Goal: Task Accomplishment & Management: Use online tool/utility

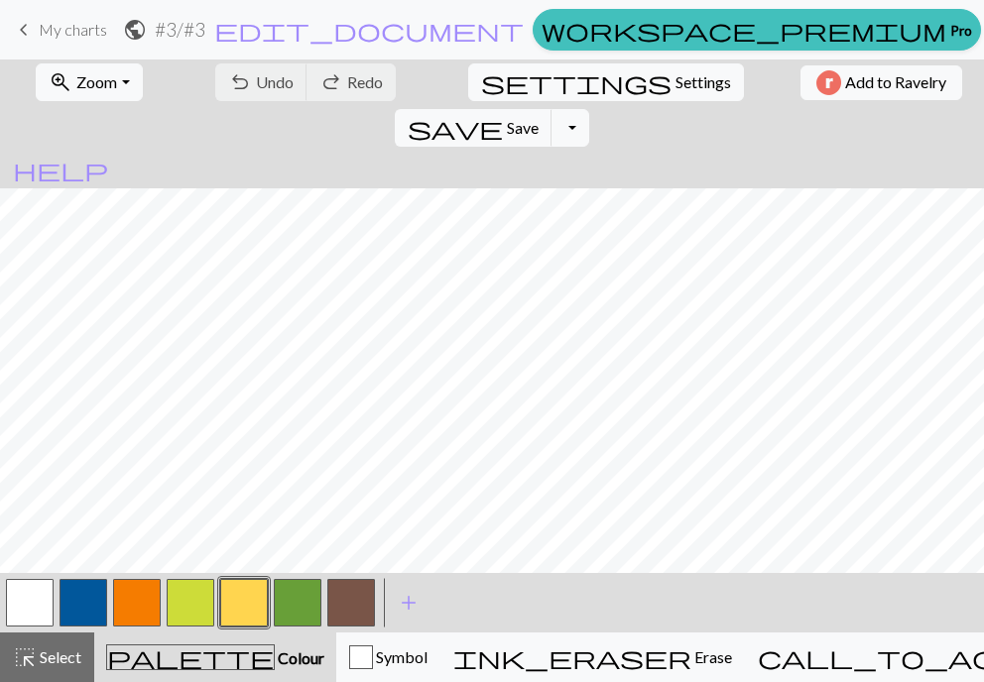
click at [344, 608] on button "button" at bounding box center [351, 603] width 48 height 48
click at [360, 601] on button "button" at bounding box center [351, 603] width 48 height 48
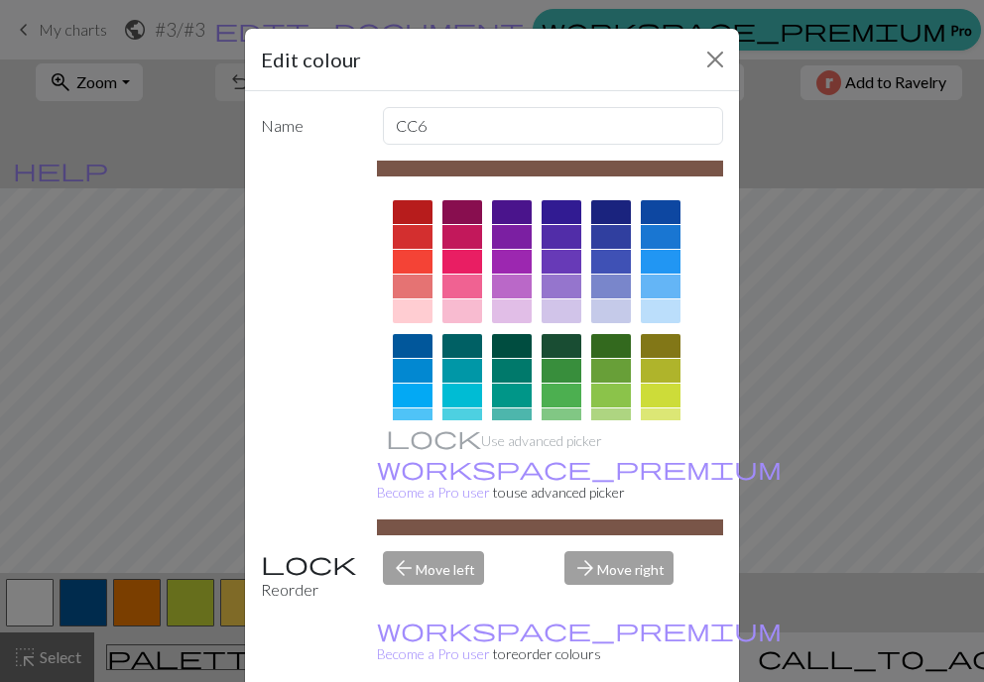
scroll to position [198, 0]
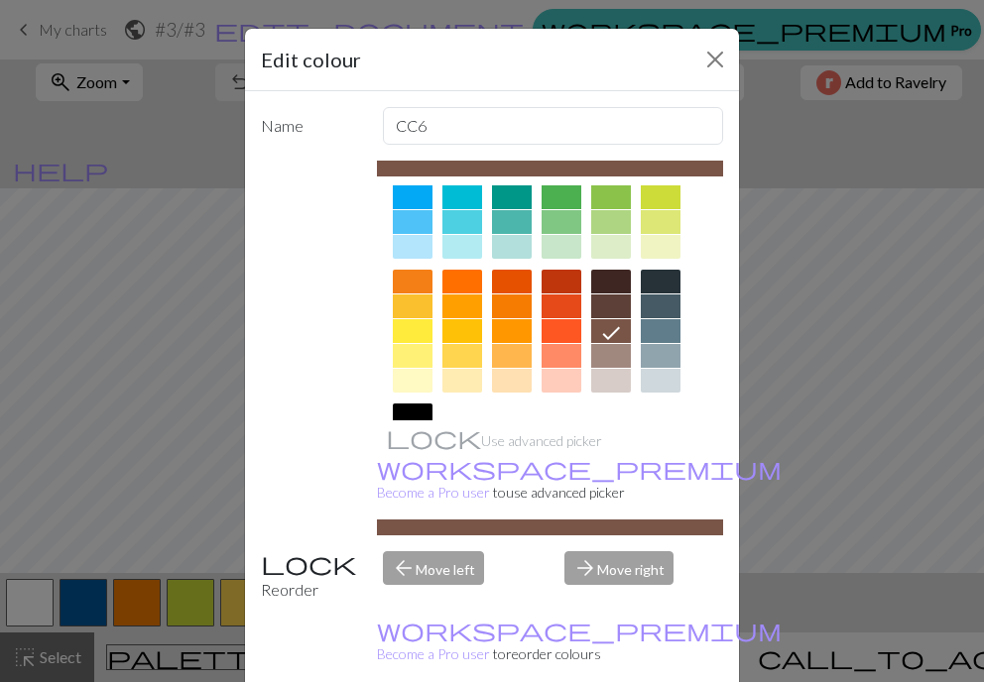
click at [599, 376] on div at bounding box center [611, 381] width 40 height 24
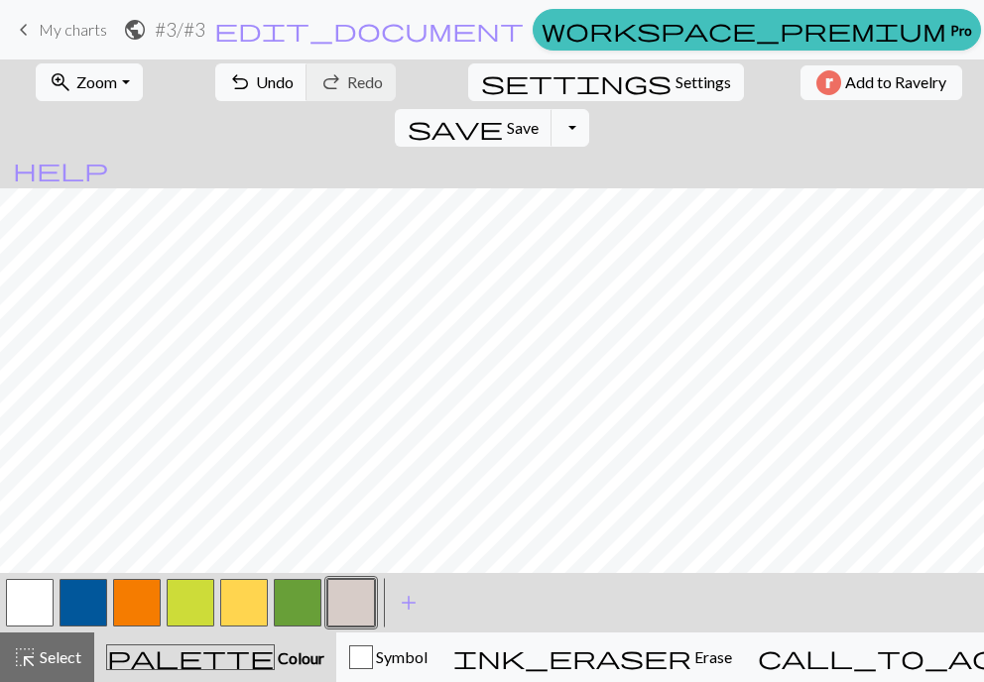
click at [81, 603] on button "button" at bounding box center [84, 603] width 48 height 48
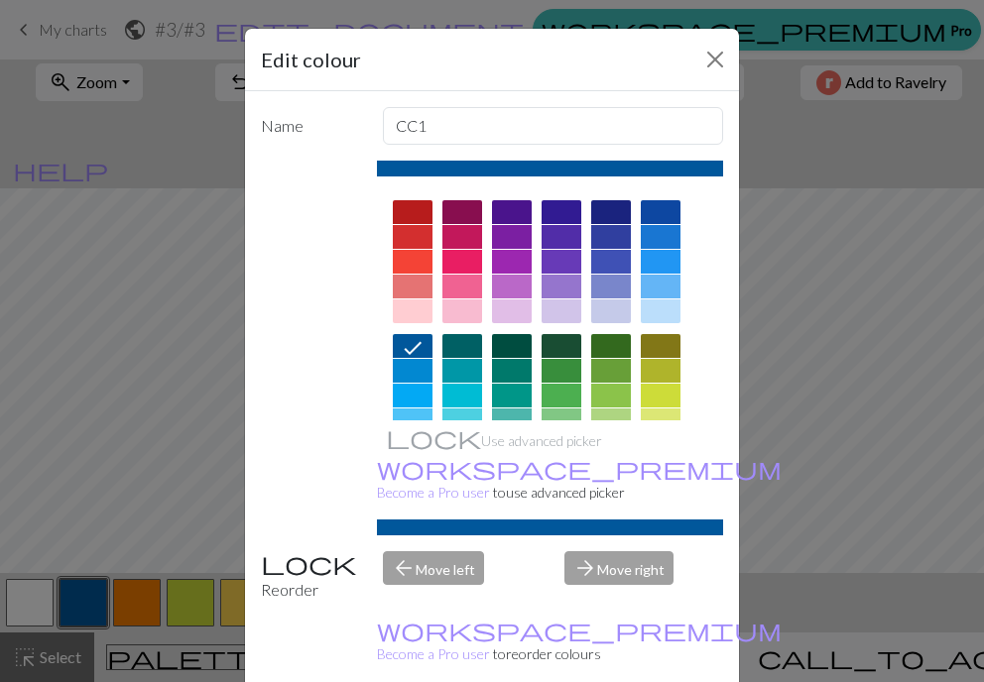
click at [403, 395] on div at bounding box center [413, 396] width 40 height 24
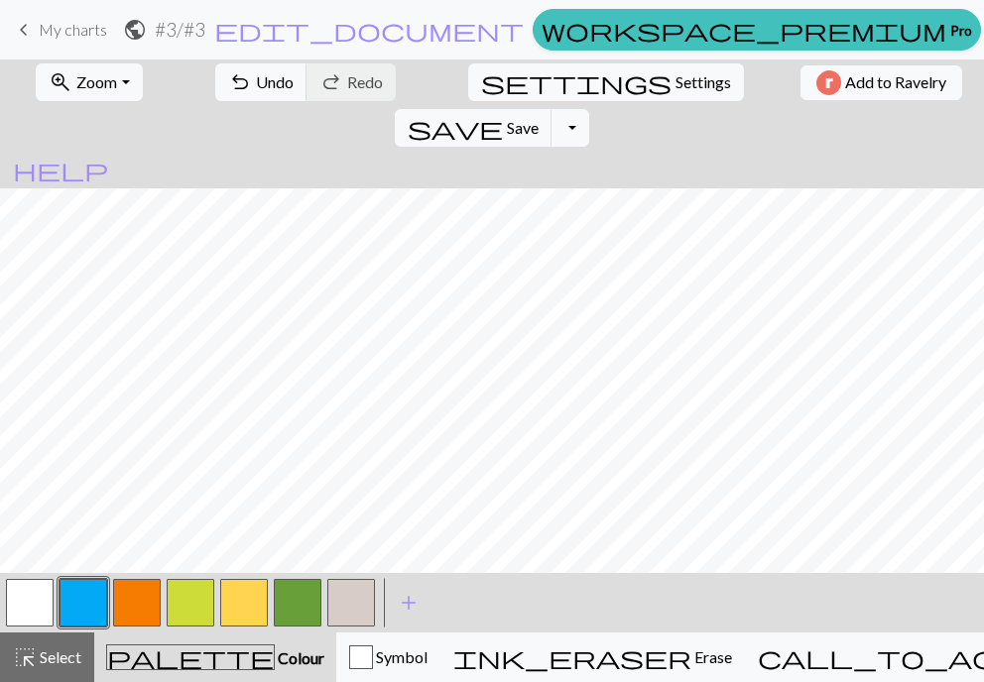
click at [135, 599] on button "button" at bounding box center [137, 603] width 48 height 48
click at [135, 599] on div "Edit colour Name CC2 Use advanced picker workspace_premium Become a Pro user to…" at bounding box center [492, 341] width 984 height 682
click at [136, 599] on button "button" at bounding box center [137, 603] width 48 height 48
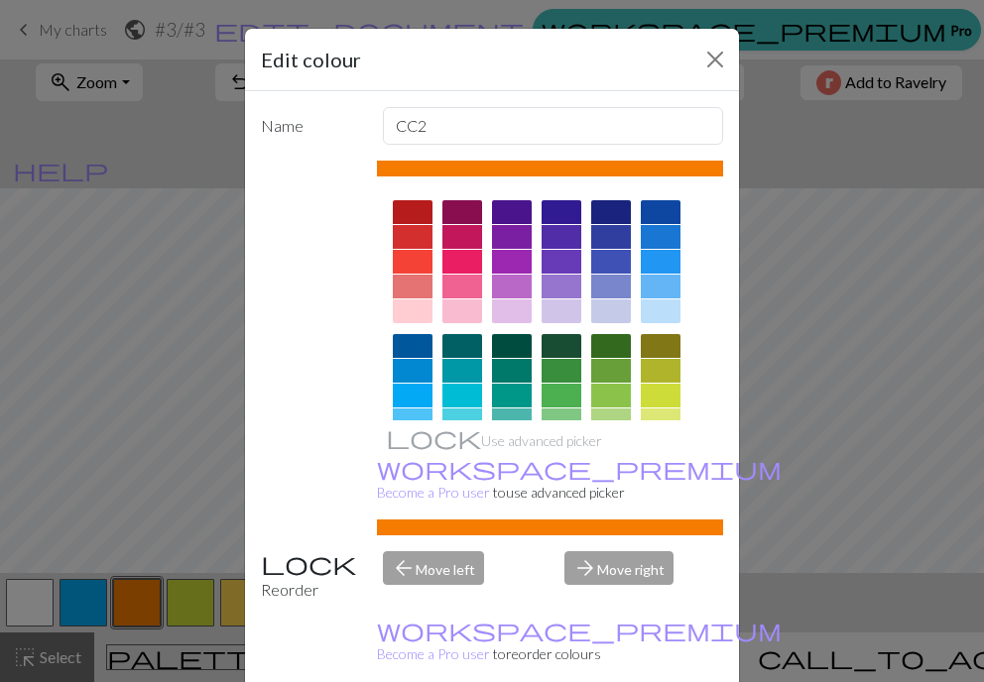
scroll to position [326, 0]
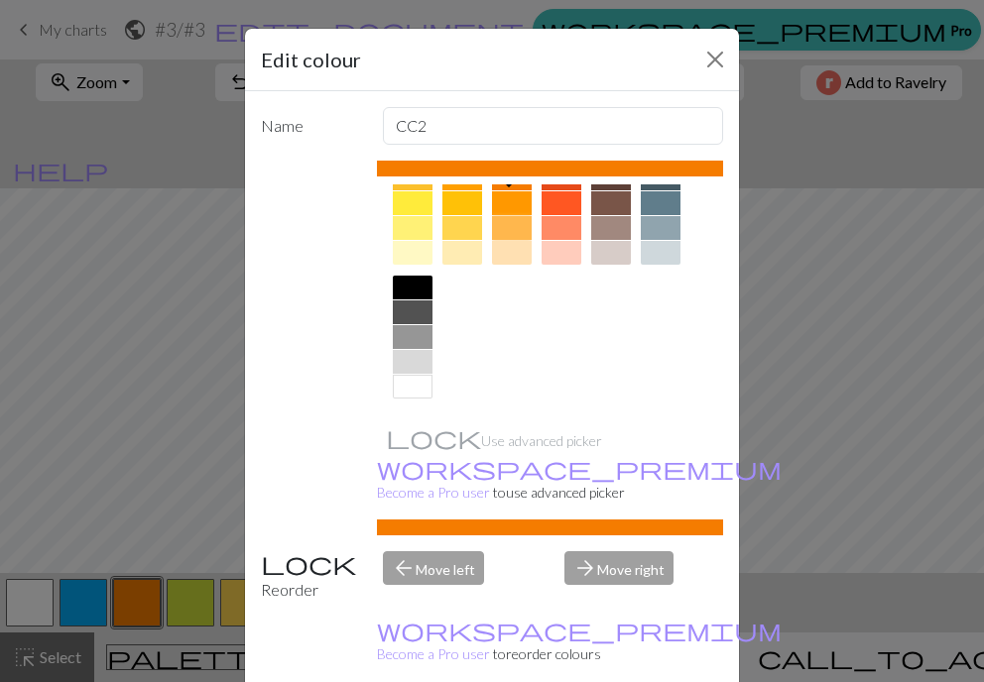
click at [506, 217] on div at bounding box center [512, 228] width 40 height 24
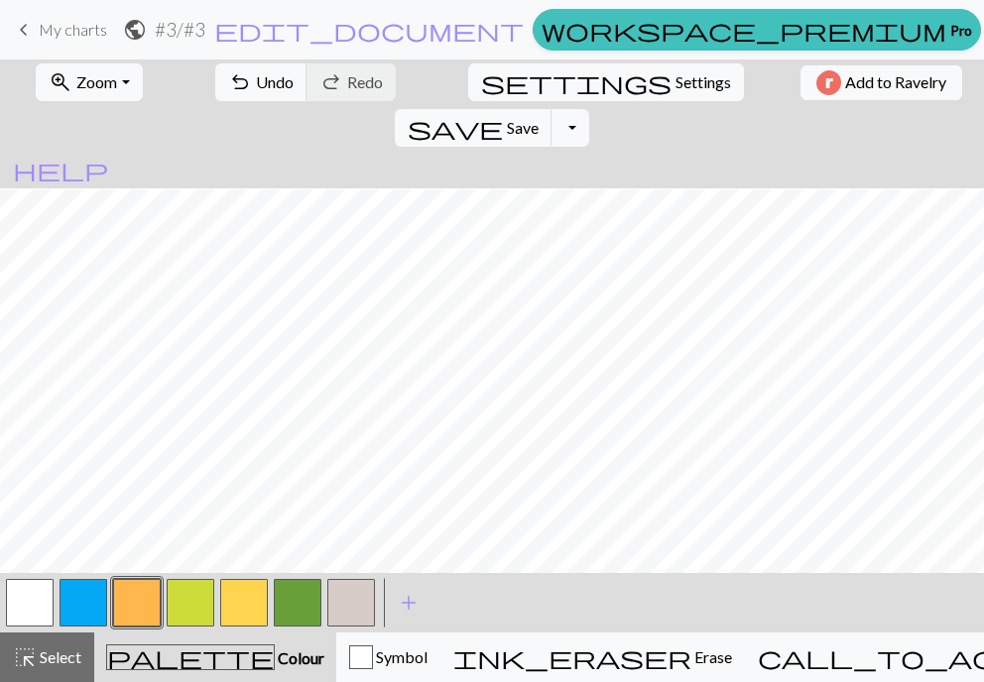
scroll to position [210, 0]
click at [86, 594] on button "button" at bounding box center [84, 603] width 48 height 48
click at [298, 613] on button "button" at bounding box center [298, 603] width 48 height 48
click at [295, 608] on button "button" at bounding box center [298, 603] width 48 height 48
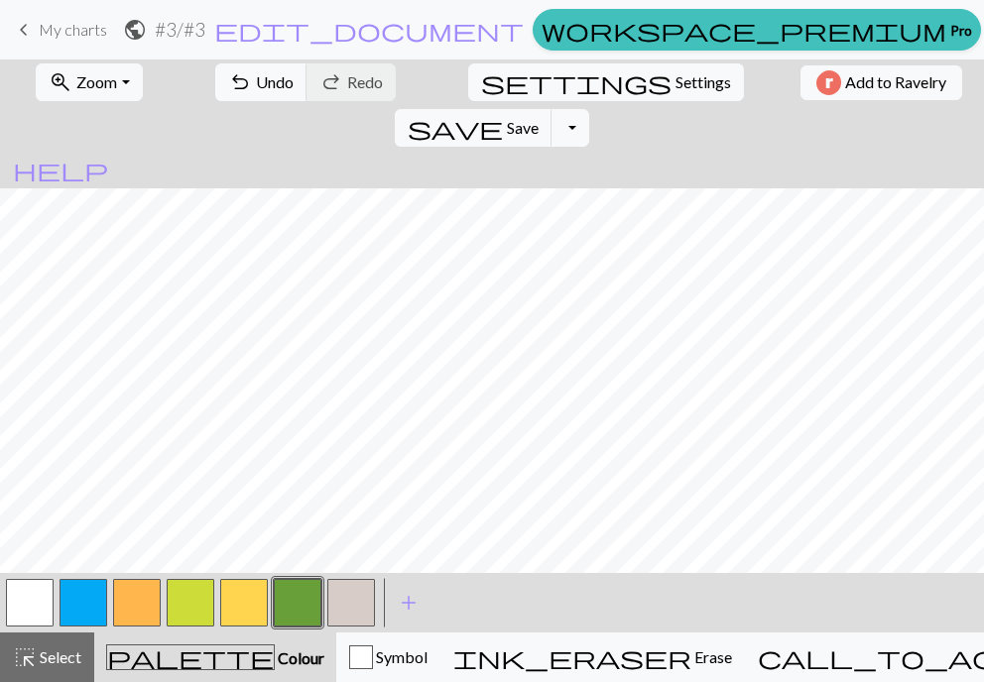
click at [295, 665] on button "Delete" at bounding box center [296, 684] width 71 height 38
click at [296, 602] on button "button" at bounding box center [298, 603] width 48 height 48
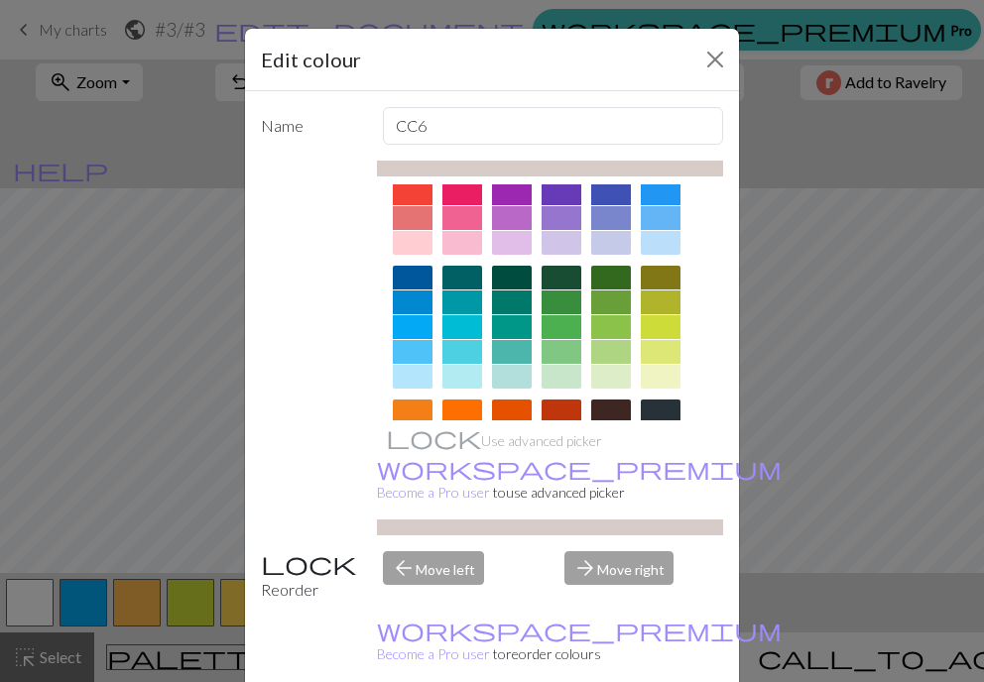
scroll to position [99, 0]
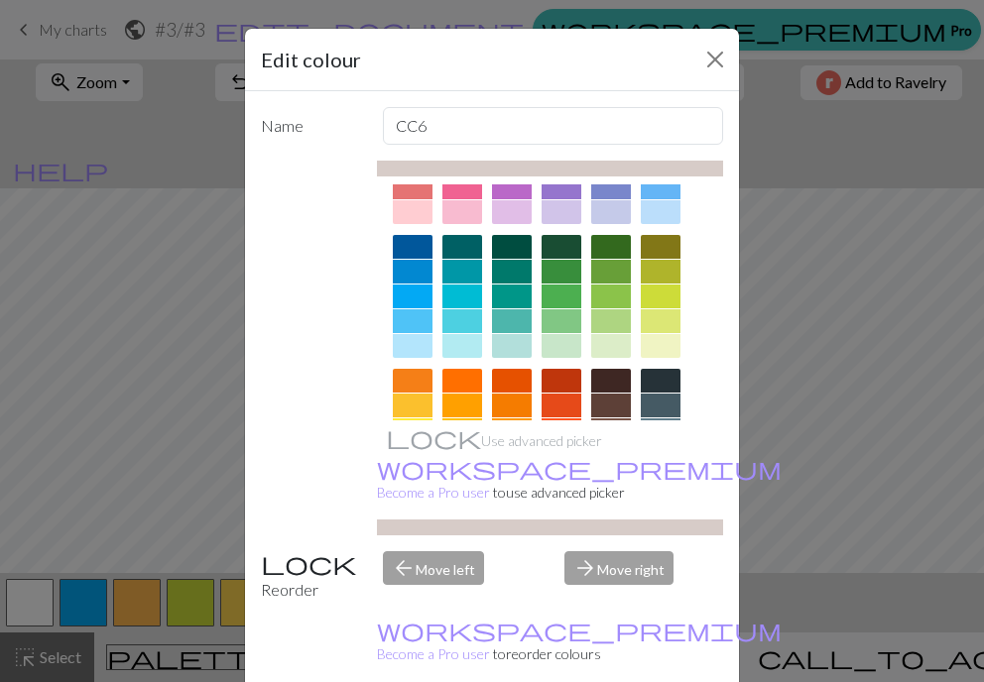
click at [555, 344] on div at bounding box center [562, 346] width 40 height 24
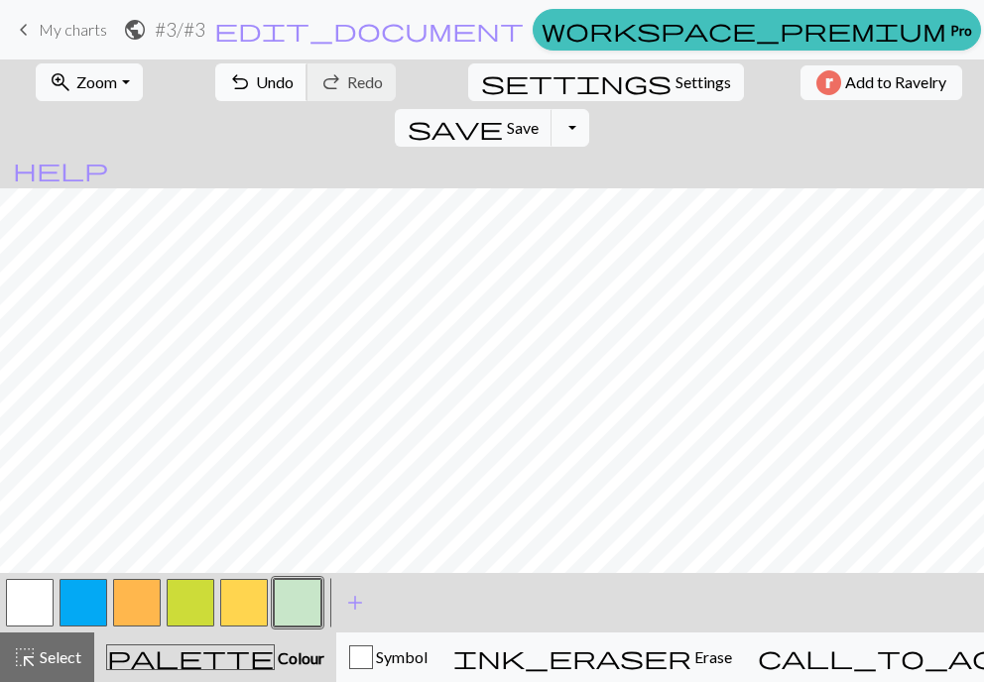
click at [256, 82] on span "Undo" at bounding box center [275, 81] width 38 height 19
click at [242, 69] on button "undo Undo Undo" at bounding box center [261, 82] width 92 height 38
click at [296, 590] on button "button" at bounding box center [298, 603] width 48 height 48
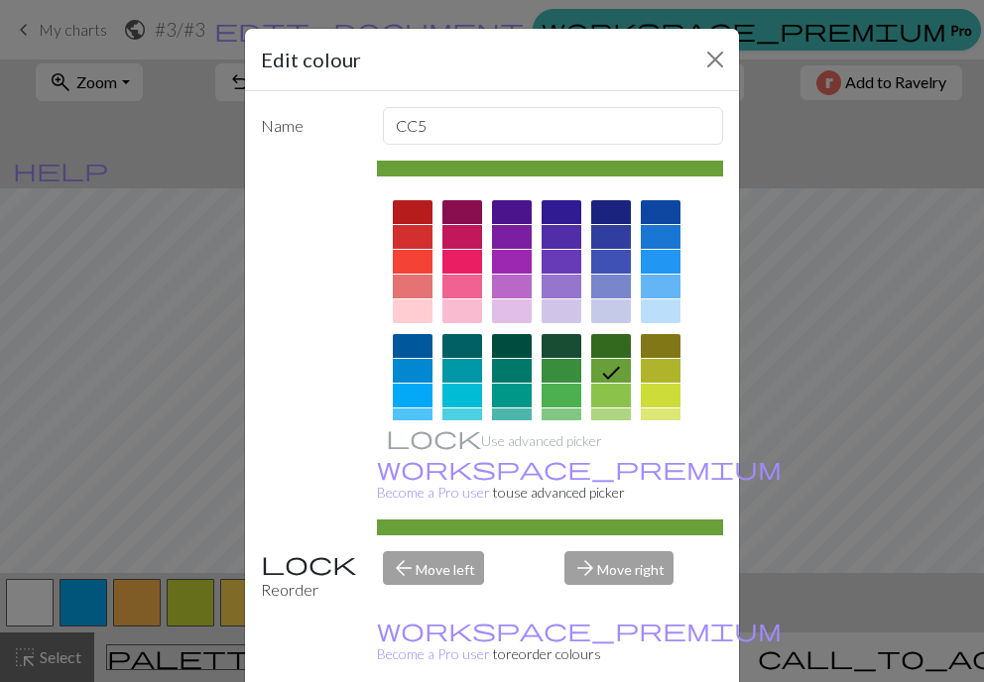
scroll to position [198, 0]
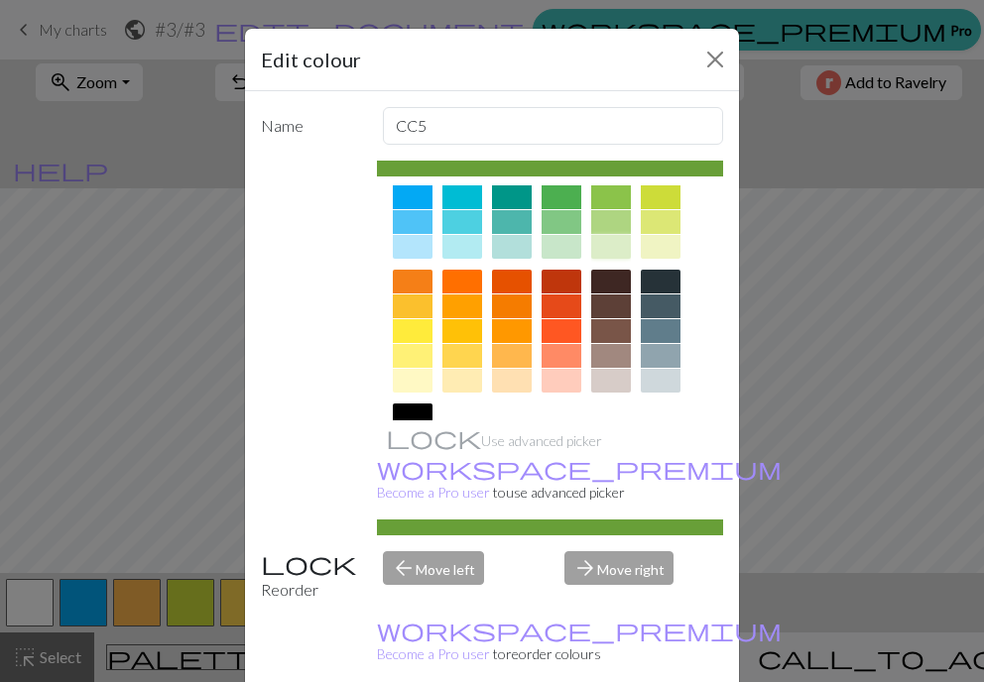
click at [607, 241] on div at bounding box center [611, 247] width 40 height 24
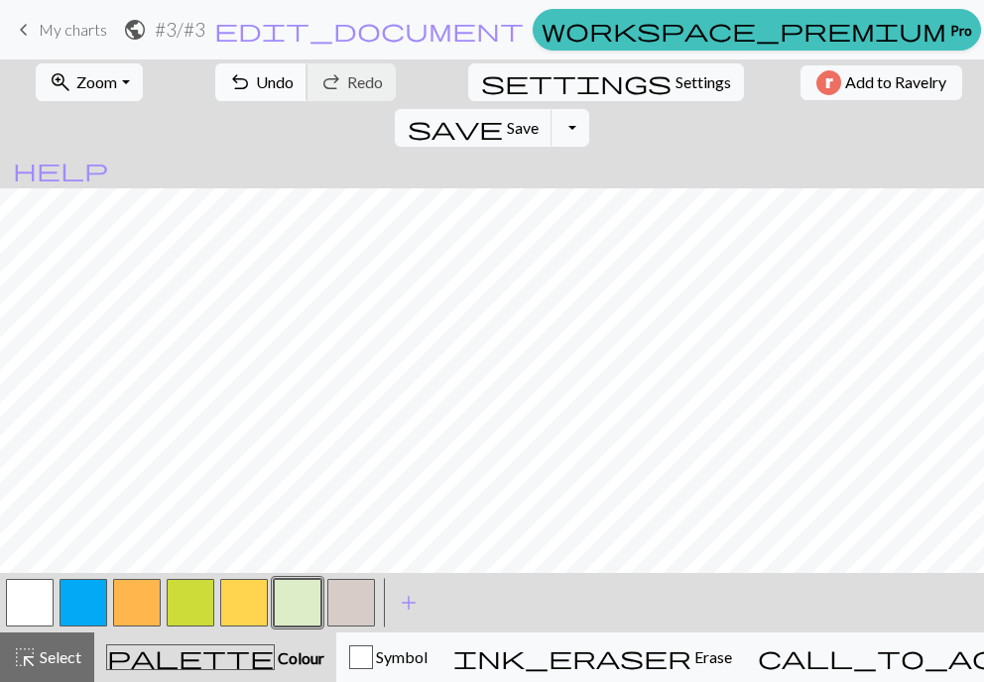
click at [256, 74] on span "Undo" at bounding box center [275, 81] width 38 height 19
click at [75, 592] on button "button" at bounding box center [84, 603] width 48 height 48
click at [84, 598] on button "button" at bounding box center [84, 603] width 48 height 48
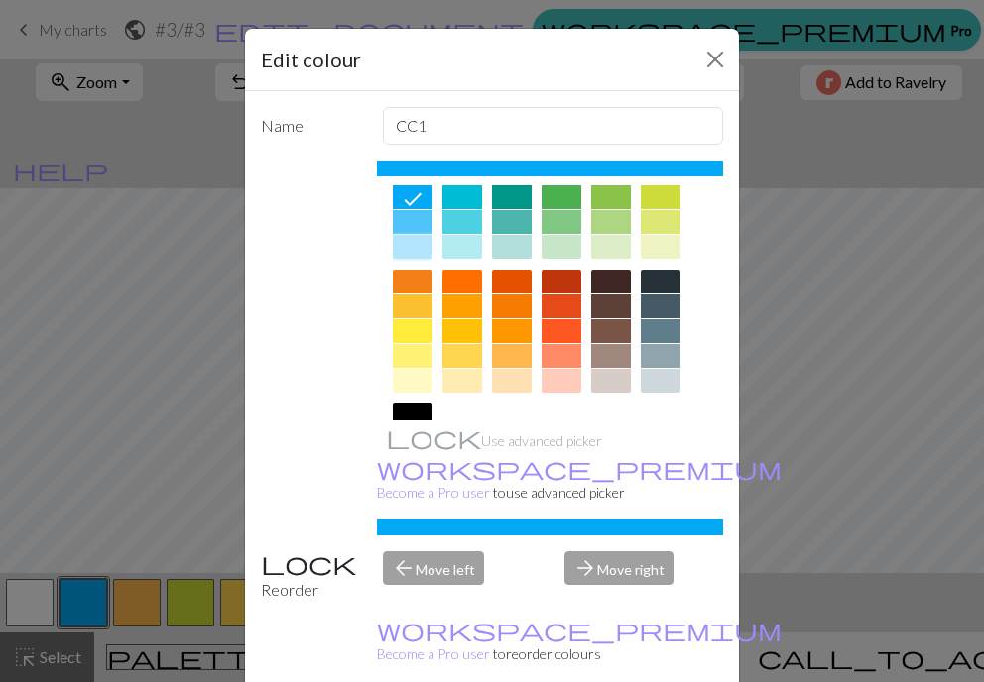
click at [403, 235] on div at bounding box center [413, 247] width 40 height 24
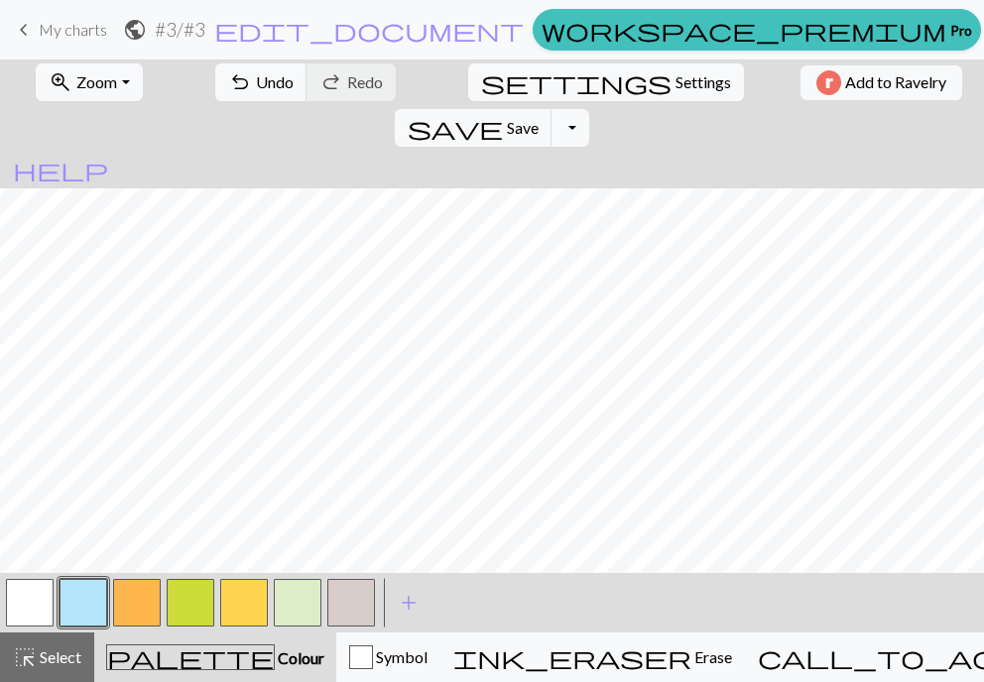
scroll to position [0, 0]
click at [142, 591] on button "button" at bounding box center [137, 603] width 48 height 48
click at [131, 599] on button "button" at bounding box center [137, 603] width 48 height 48
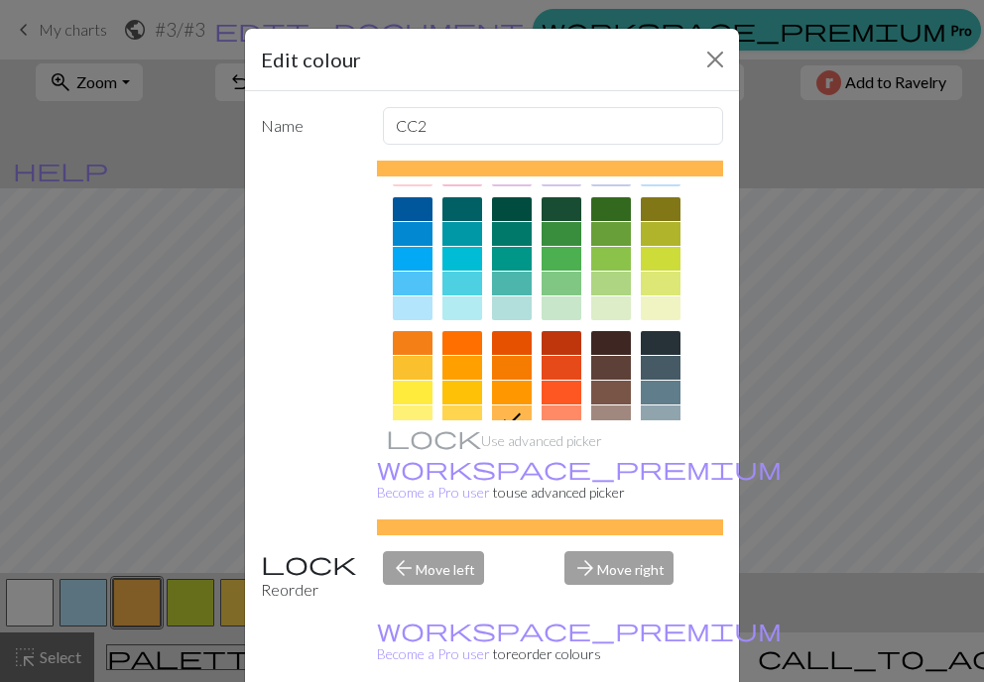
scroll to position [298, 0]
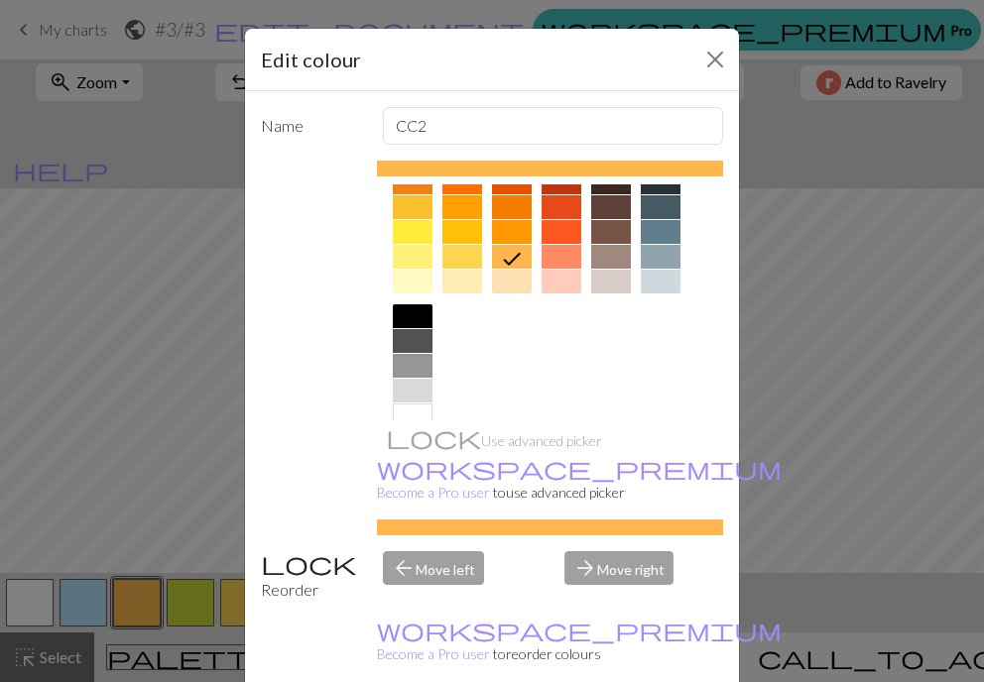
click at [504, 289] on div at bounding box center [512, 282] width 40 height 24
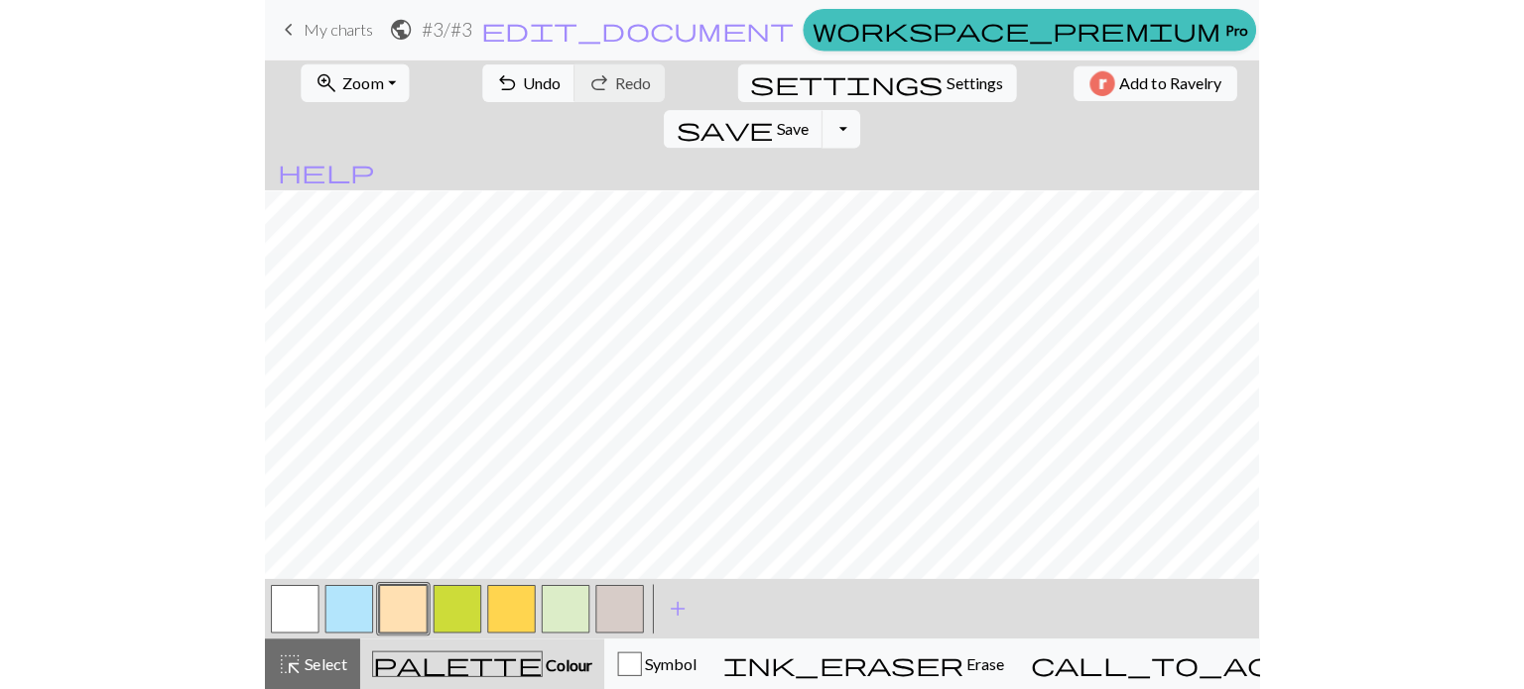
scroll to position [210, 0]
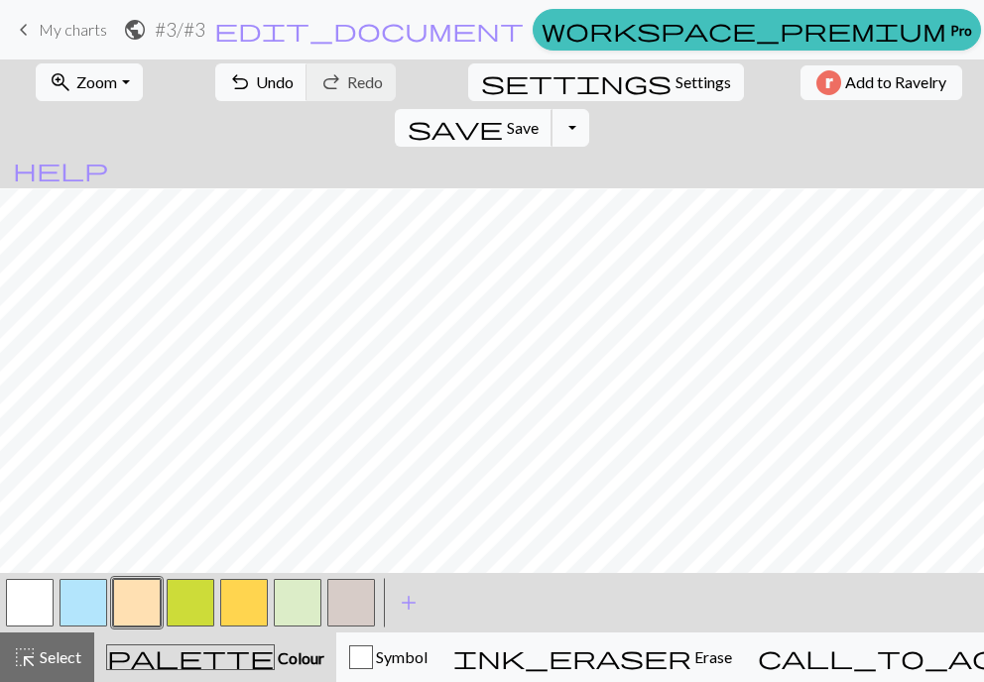
click at [539, 118] on span "Save" at bounding box center [523, 127] width 32 height 19
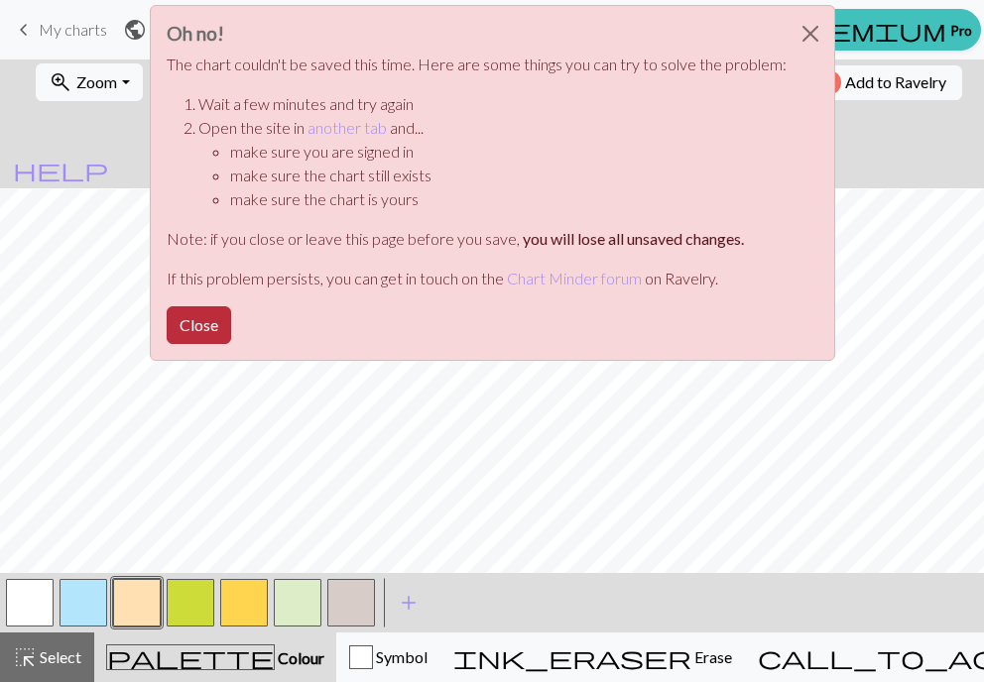
click at [204, 323] on button "Close" at bounding box center [199, 325] width 64 height 38
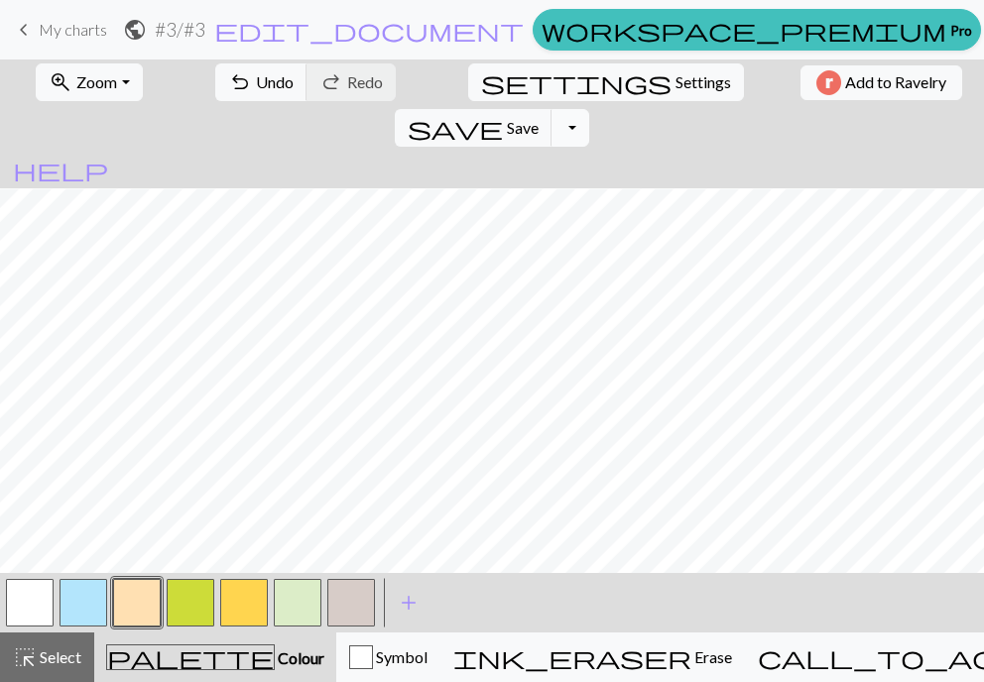
click at [589, 109] on button "Toggle Dropdown" at bounding box center [570, 128] width 38 height 38
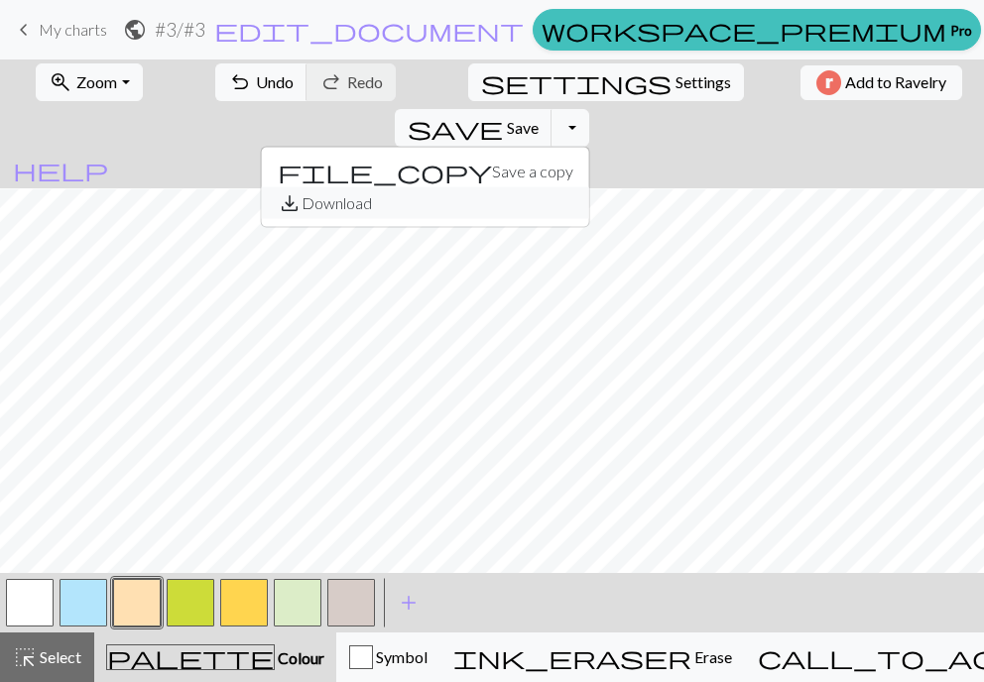
click at [589, 187] on button "save_alt Download" at bounding box center [425, 203] width 327 height 32
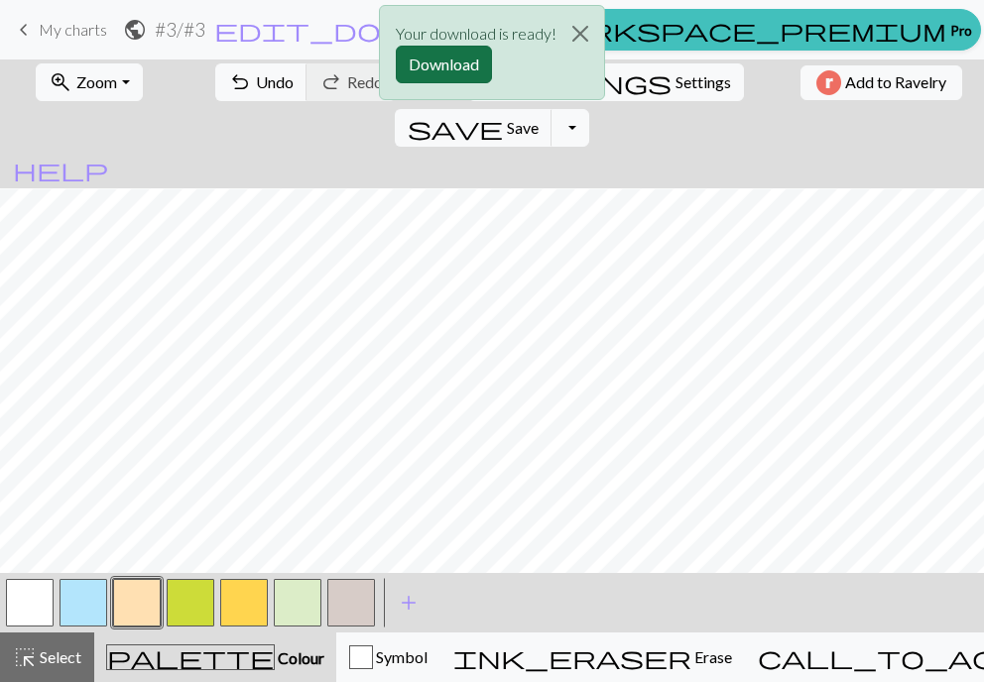
click at [442, 55] on button "Download" at bounding box center [444, 65] width 96 height 38
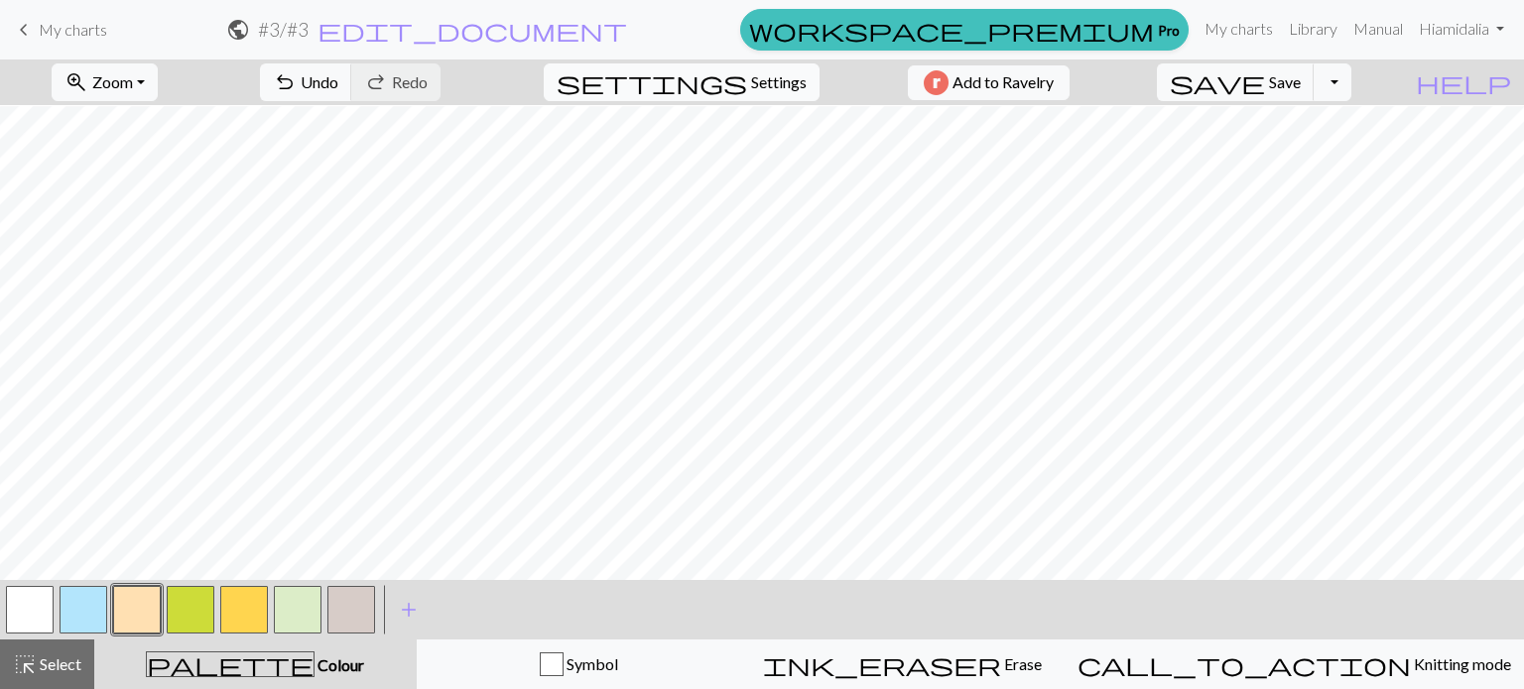
scroll to position [203, 0]
click at [73, 607] on button "button" at bounding box center [84, 610] width 48 height 48
click at [83, 606] on button "button" at bounding box center [84, 610] width 48 height 48
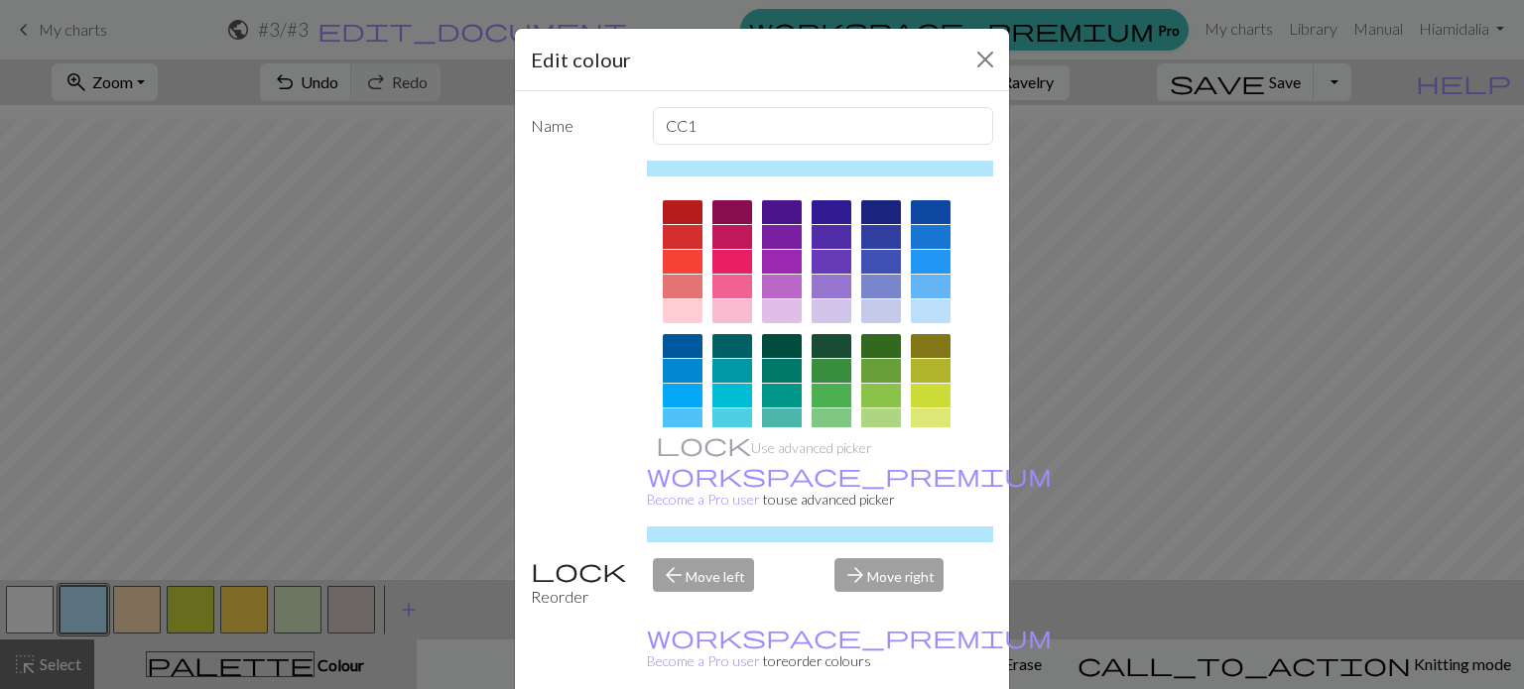
scroll to position [198, 0]
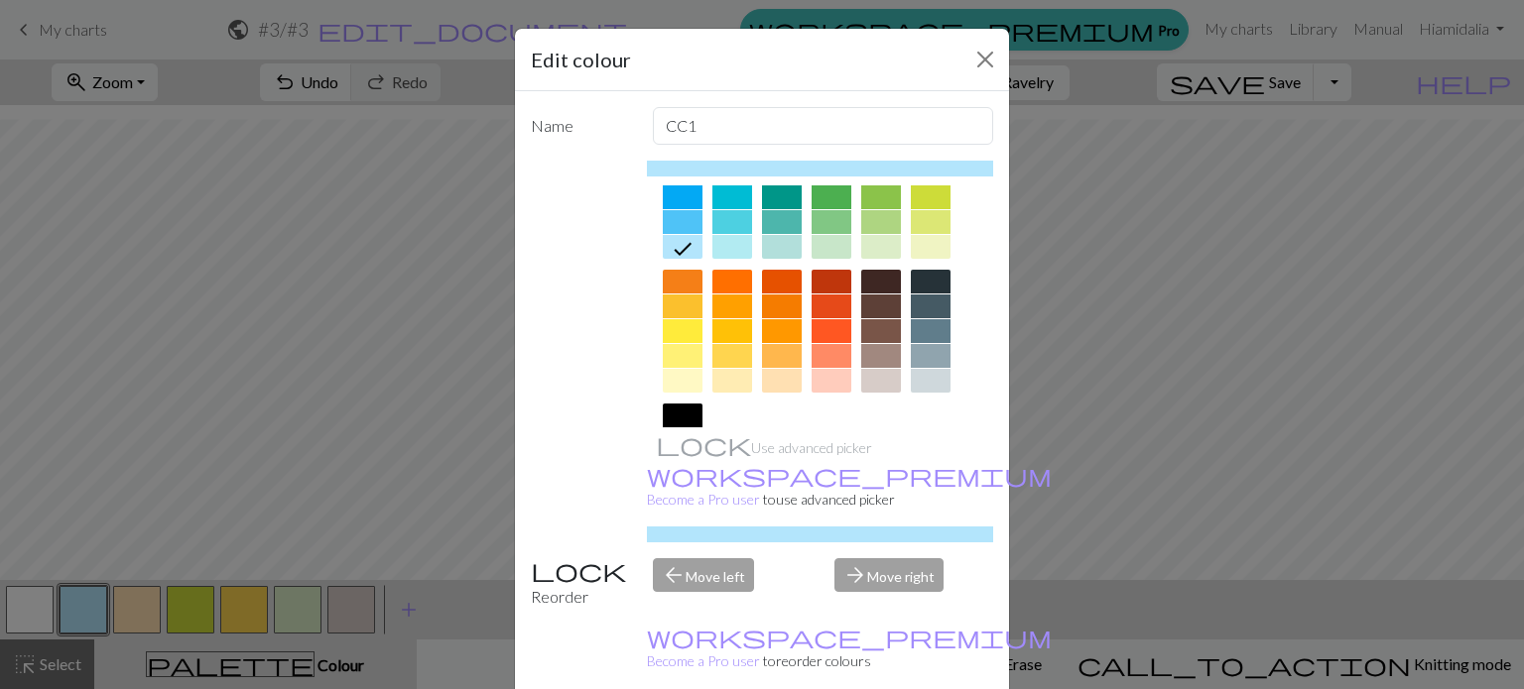
click at [675, 217] on div at bounding box center [683, 222] width 40 height 24
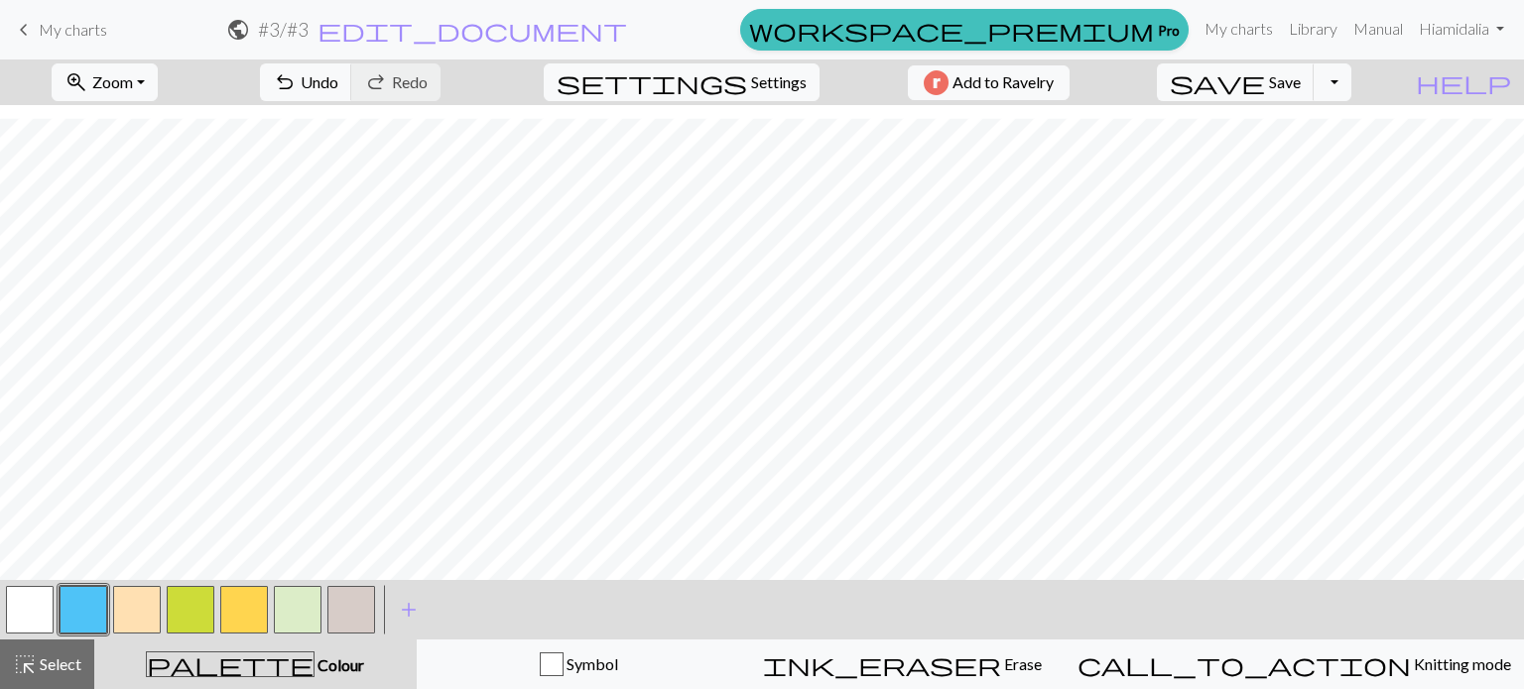
scroll to position [203, 0]
click at [188, 614] on button "button" at bounding box center [191, 610] width 48 height 48
click at [139, 613] on button "button" at bounding box center [137, 610] width 48 height 48
click at [132, 610] on button "button" at bounding box center [137, 610] width 48 height 48
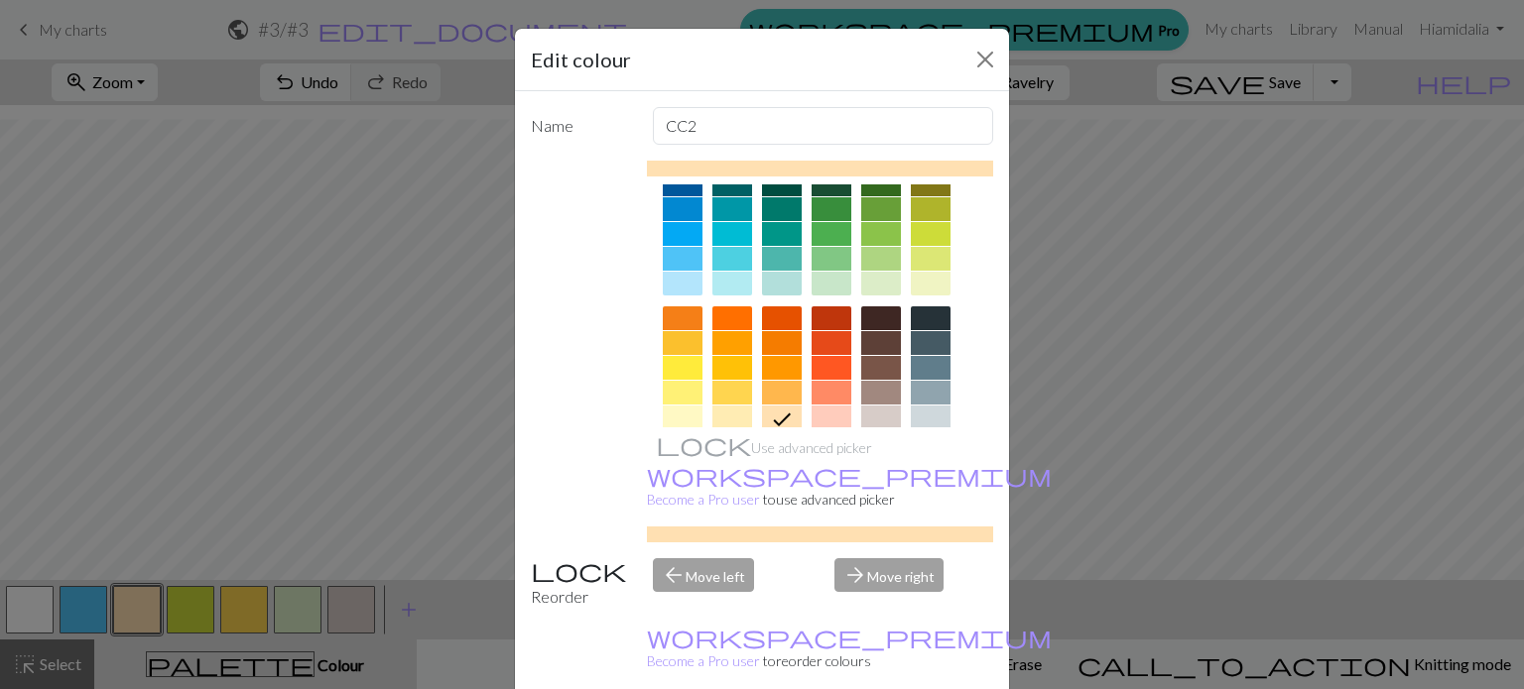
scroll to position [298, 0]
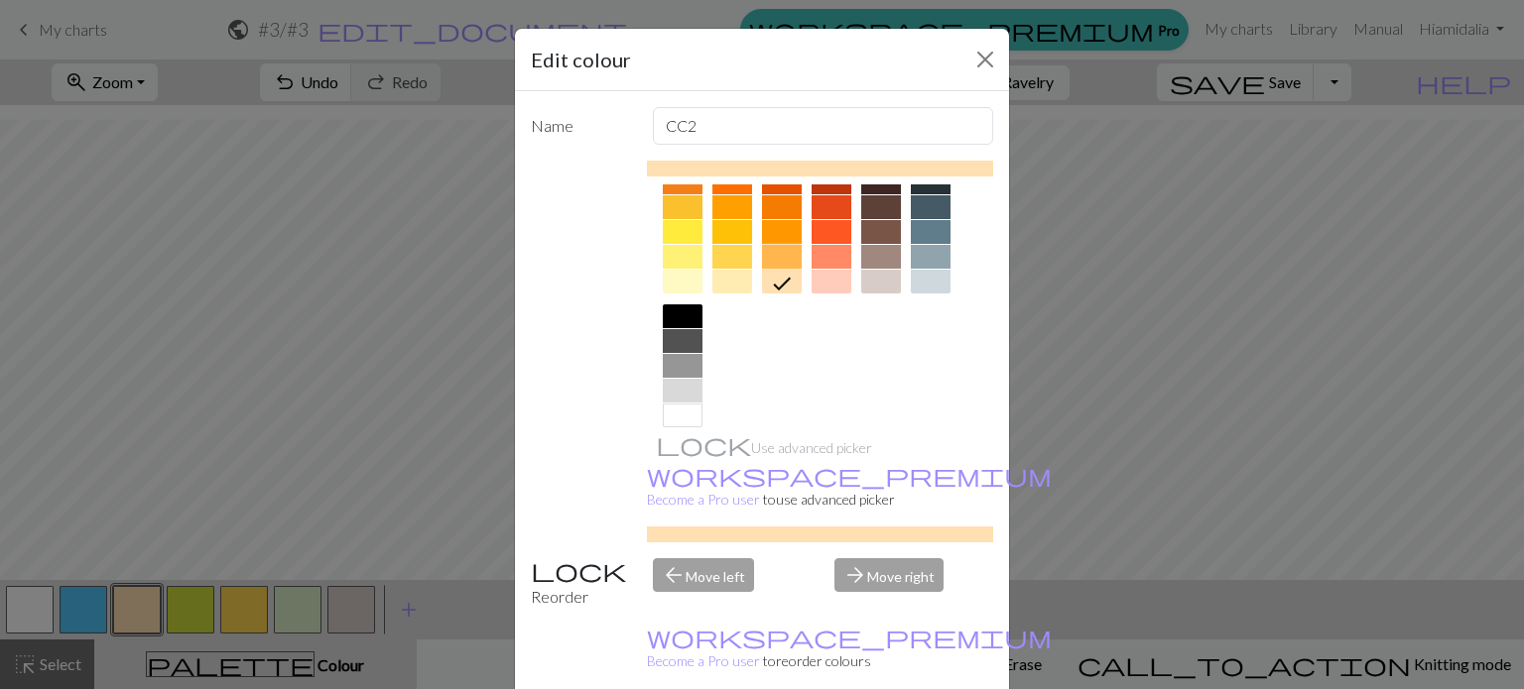
click at [775, 256] on div at bounding box center [782, 257] width 40 height 24
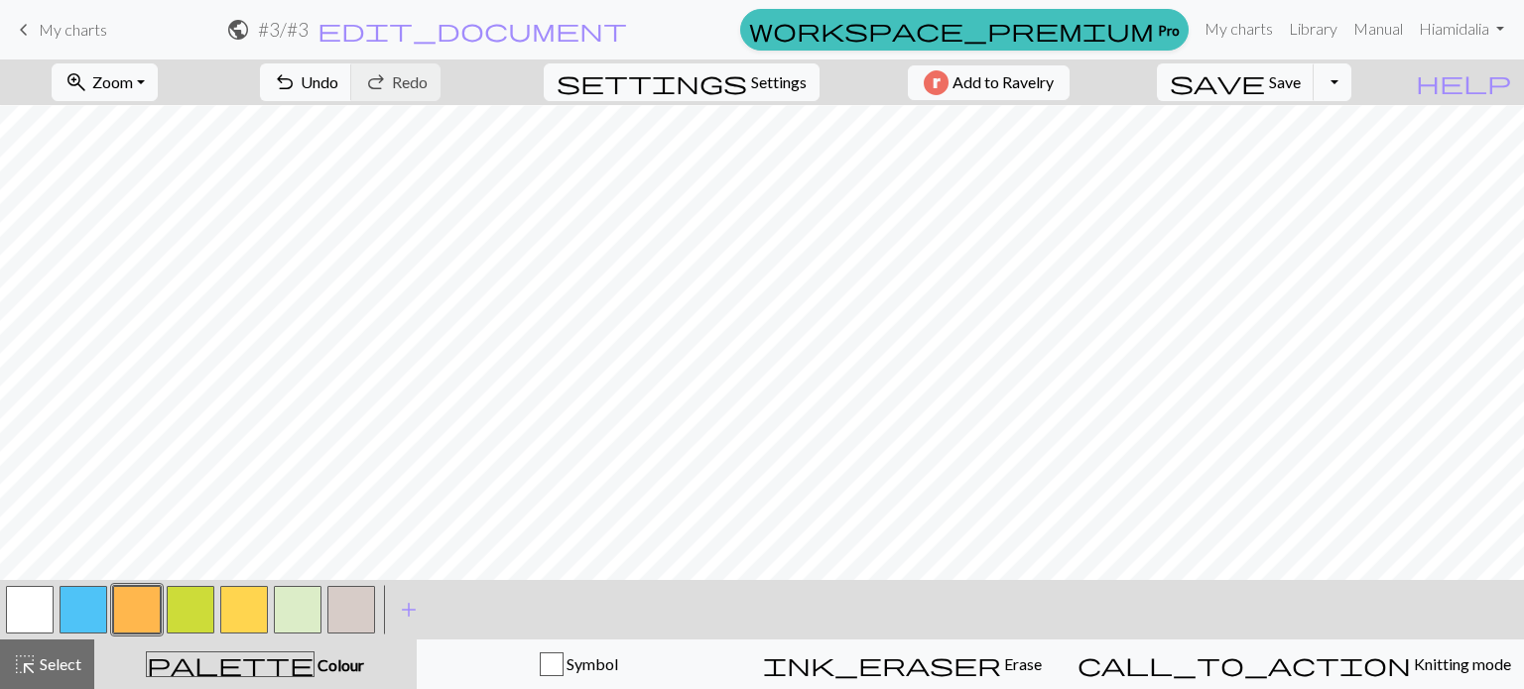
scroll to position [0, 0]
drag, startPoint x: 353, startPoint y: 611, endPoint x: 361, endPoint y: 596, distance: 16.9
click at [353, 610] on button "button" at bounding box center [351, 610] width 48 height 48
click at [350, 610] on button "button" at bounding box center [351, 610] width 48 height 48
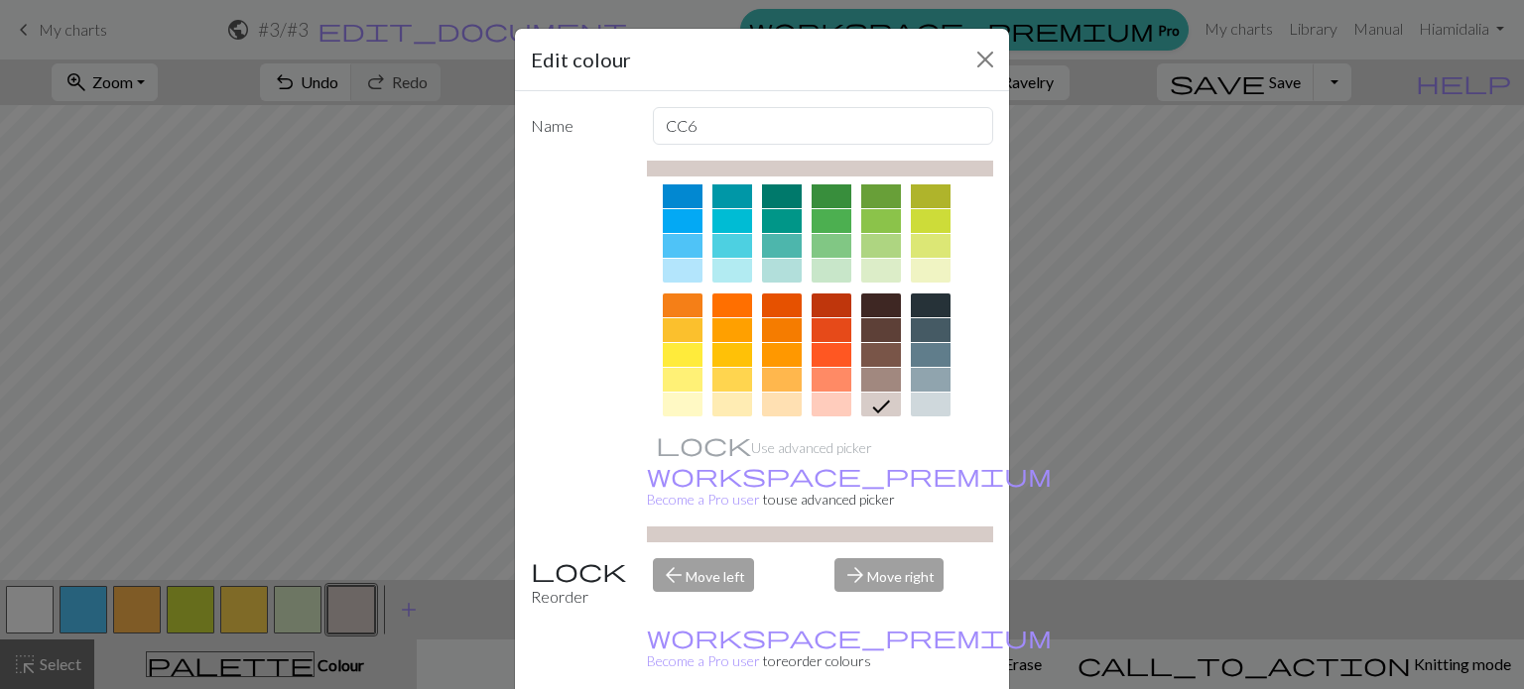
scroll to position [319, 0]
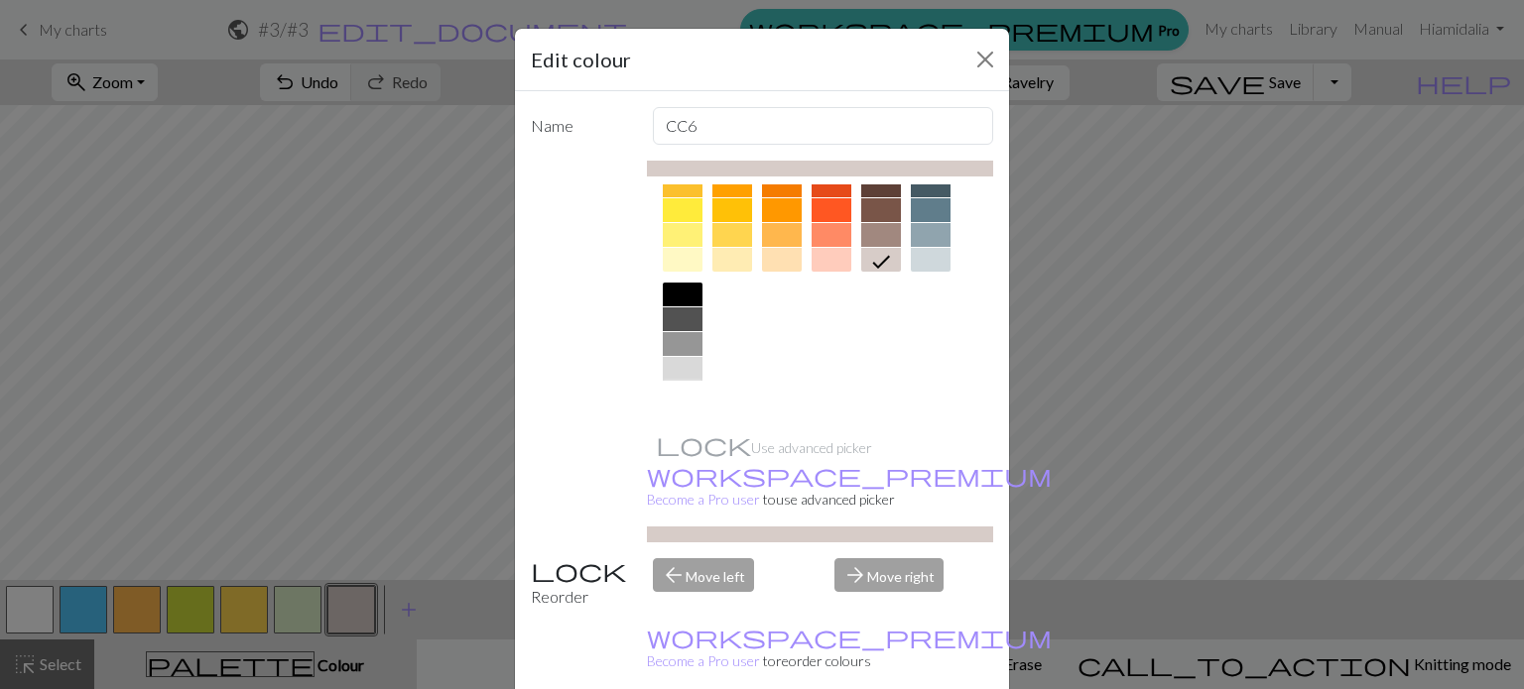
click at [672, 392] on div at bounding box center [683, 394] width 40 height 24
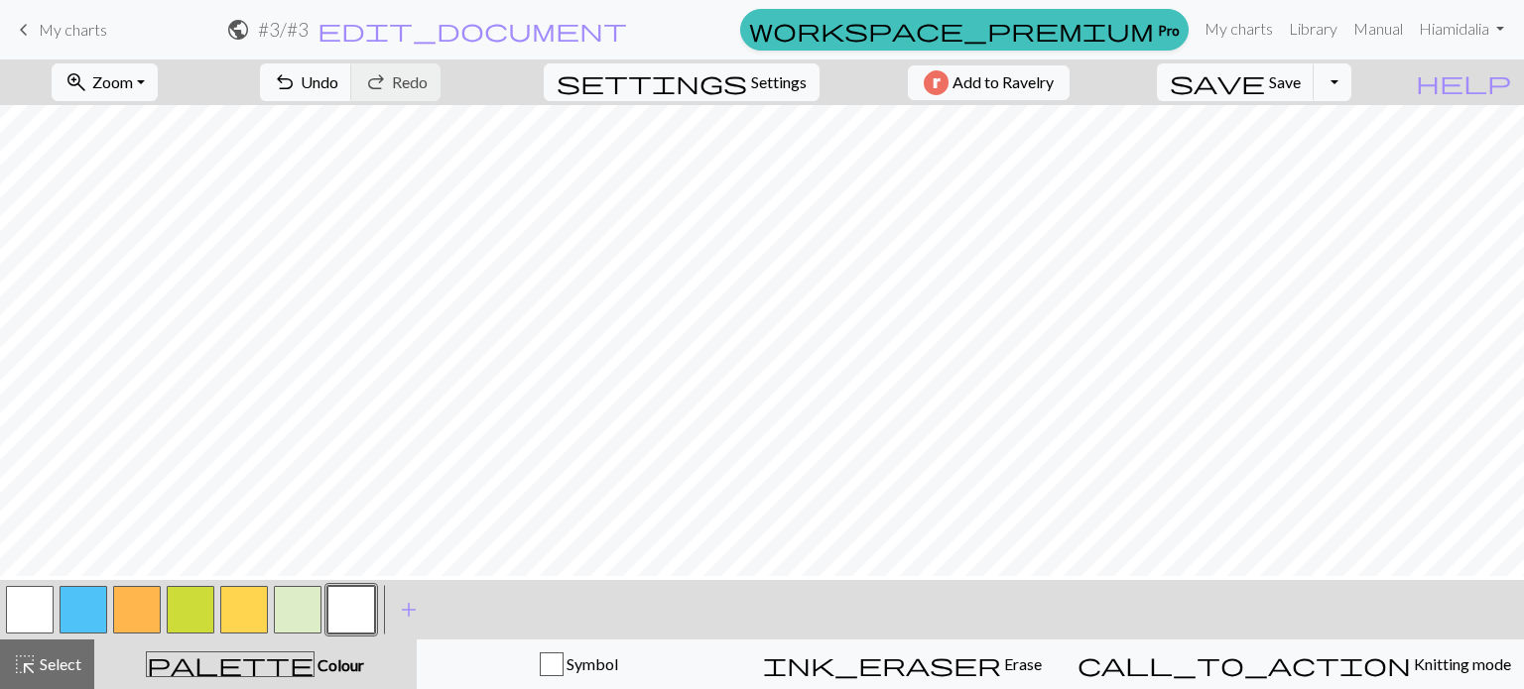
scroll to position [0, 0]
click at [983, 78] on span "Save" at bounding box center [1285, 81] width 32 height 19
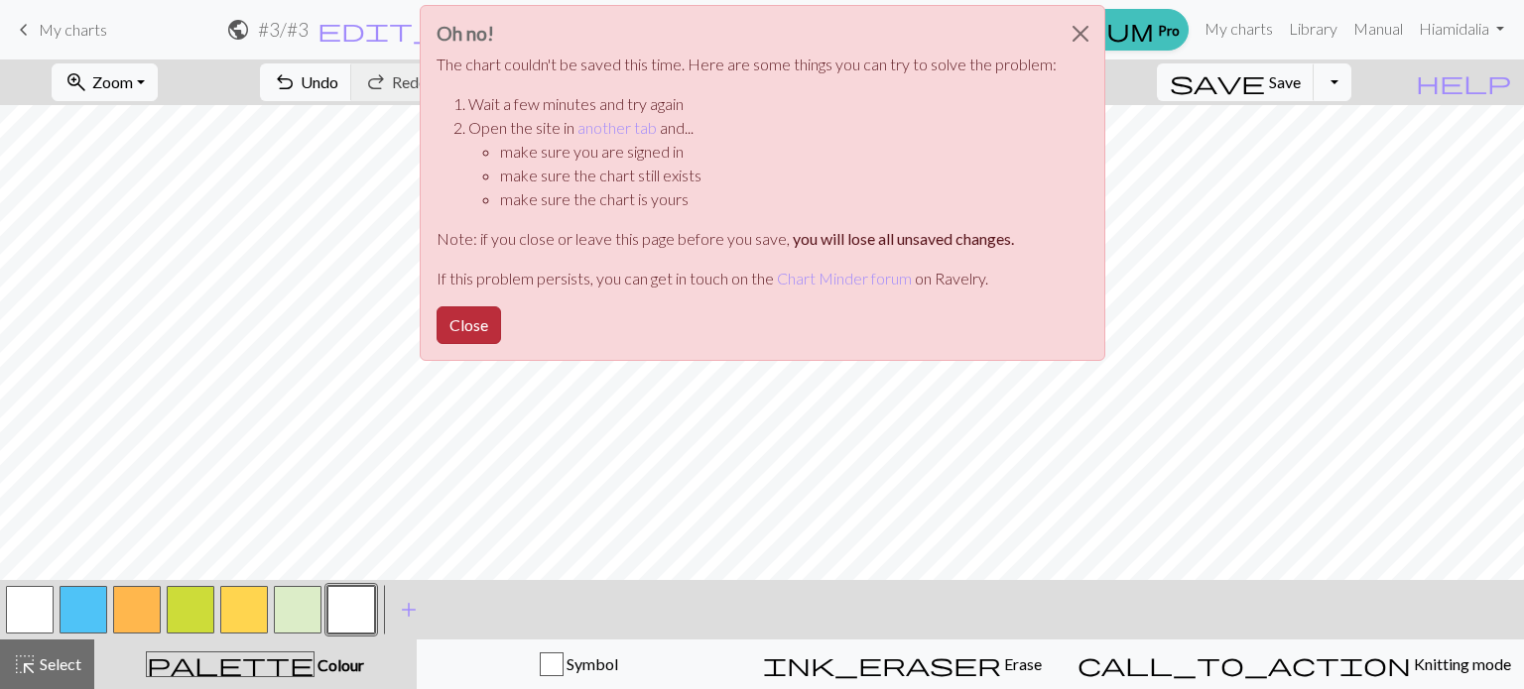
click at [456, 328] on button "Close" at bounding box center [468, 325] width 64 height 38
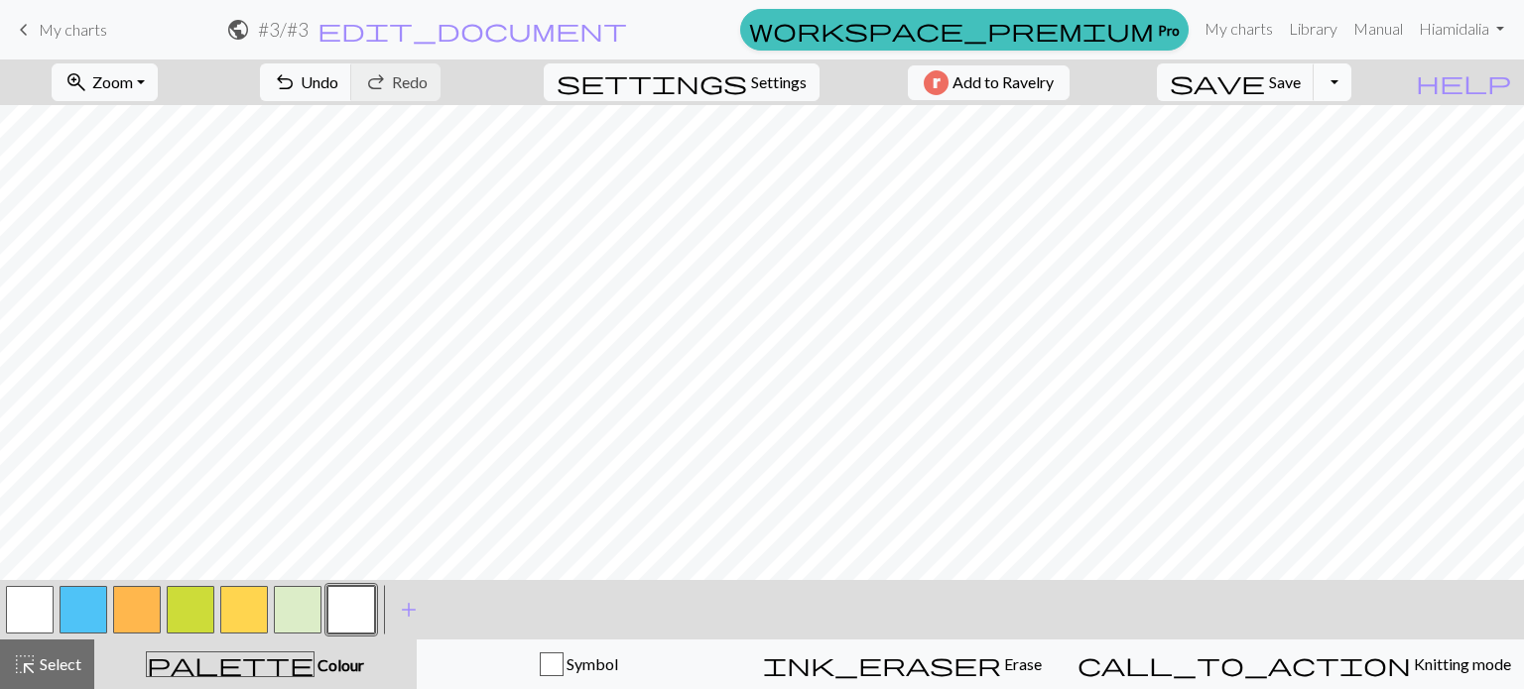
click at [983, 80] on button "Toggle Dropdown" at bounding box center [1332, 82] width 38 height 38
click at [983, 158] on button "save_alt Download" at bounding box center [1187, 158] width 327 height 32
click at [983, 78] on button "Toggle Dropdown" at bounding box center [1332, 82] width 38 height 38
click at [983, 165] on button "save_alt Download" at bounding box center [1187, 158] width 327 height 32
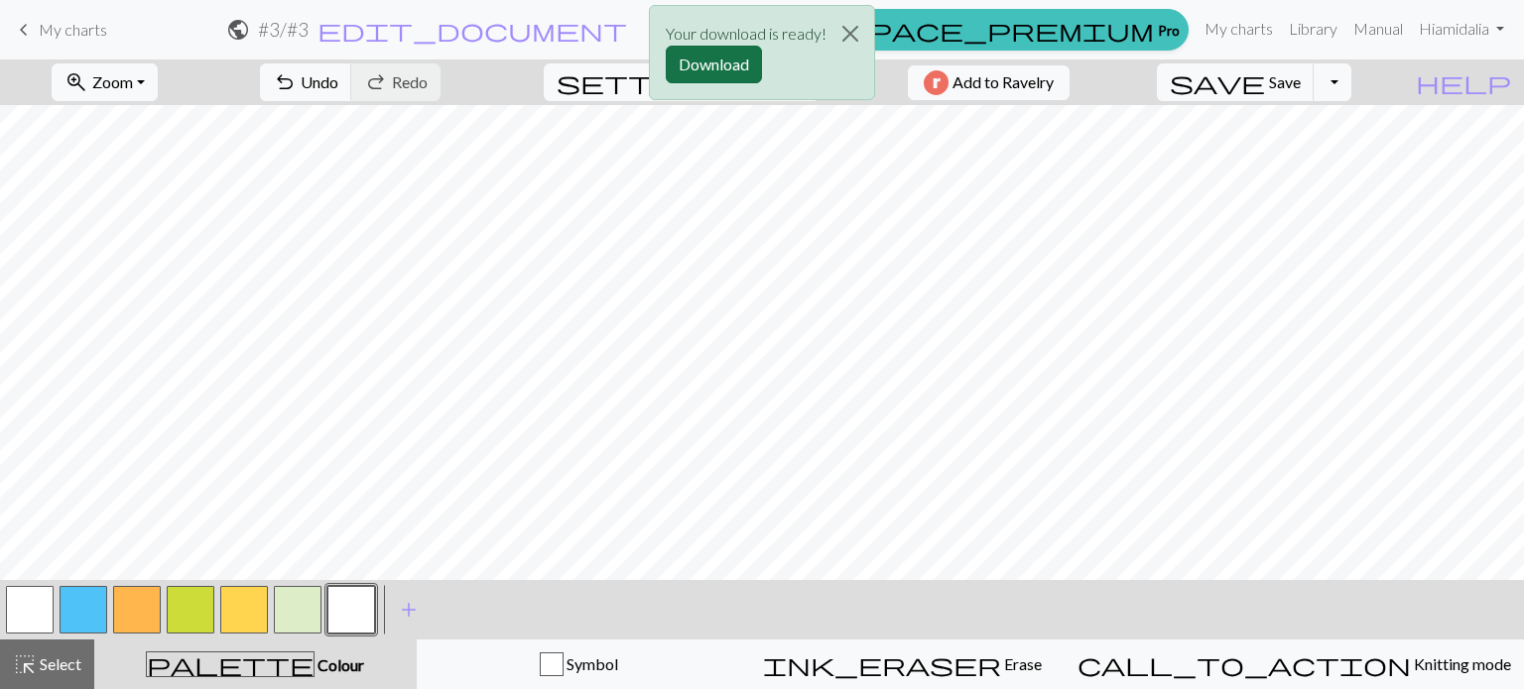
click at [727, 61] on button "Download" at bounding box center [714, 65] width 96 height 38
